Goal: Complete application form

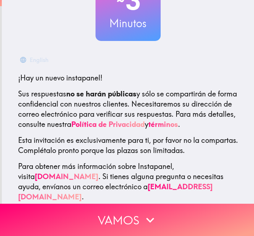
scroll to position [76, 0]
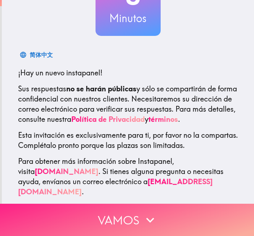
click at [132, 223] on button "Vamos" at bounding box center [127, 220] width 254 height 32
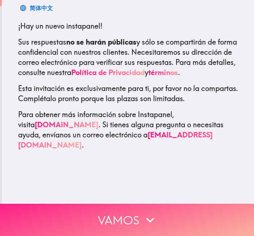
scroll to position [0, 0]
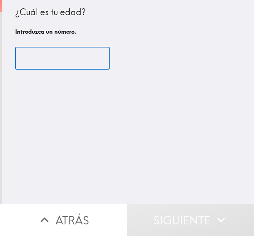
click at [47, 54] on input "number" at bounding box center [62, 58] width 95 height 22
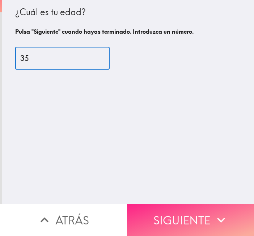
type input "35"
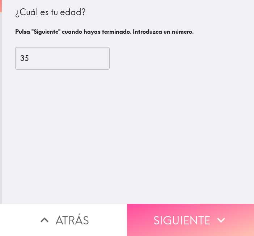
drag, startPoint x: 181, startPoint y: 219, endPoint x: 180, endPoint y: 195, distance: 23.6
click at [181, 218] on button "Siguiente" at bounding box center [190, 220] width 127 height 32
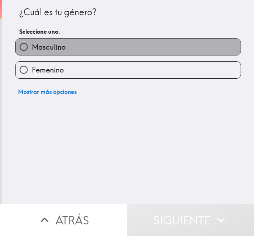
click at [67, 50] on label "Masculino" at bounding box center [128, 47] width 225 height 16
click at [32, 50] on input "Masculino" at bounding box center [24, 47] width 16 height 16
radio input "true"
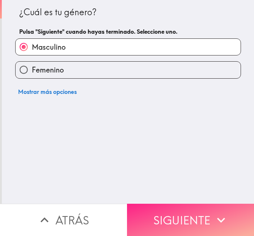
click at [181, 206] on button "Siguiente" at bounding box center [190, 220] width 127 height 32
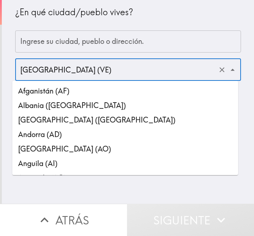
click at [72, 68] on input "[GEOGRAPHIC_DATA] (VE)" at bounding box center [117, 70] width 199 height 16
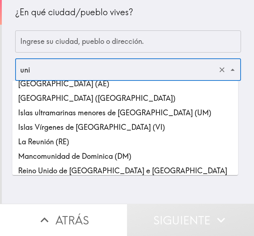
scroll to position [13, 0]
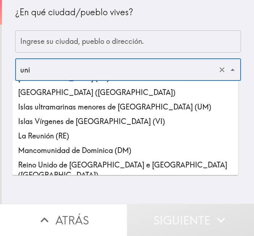
click at [125, 96] on li "[GEOGRAPHIC_DATA] ([GEOGRAPHIC_DATA])" at bounding box center [125, 92] width 226 height 14
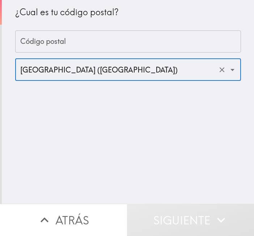
type input "[GEOGRAPHIC_DATA] ([GEOGRAPHIC_DATA])"
click at [71, 41] on input "Código postal" at bounding box center [128, 41] width 226 height 22
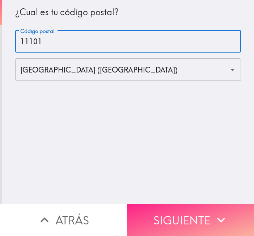
type input "11101"
click at [193, 213] on button "Siguiente" at bounding box center [190, 220] width 127 height 32
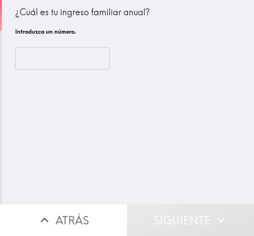
click at [68, 58] on input "number" at bounding box center [62, 58] width 95 height 22
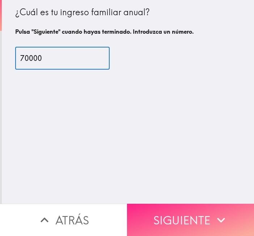
type input "70000"
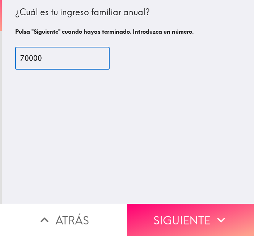
click at [185, 206] on button "Siguiente" at bounding box center [190, 220] width 127 height 32
